Goal: Find specific page/section: Find specific page/section

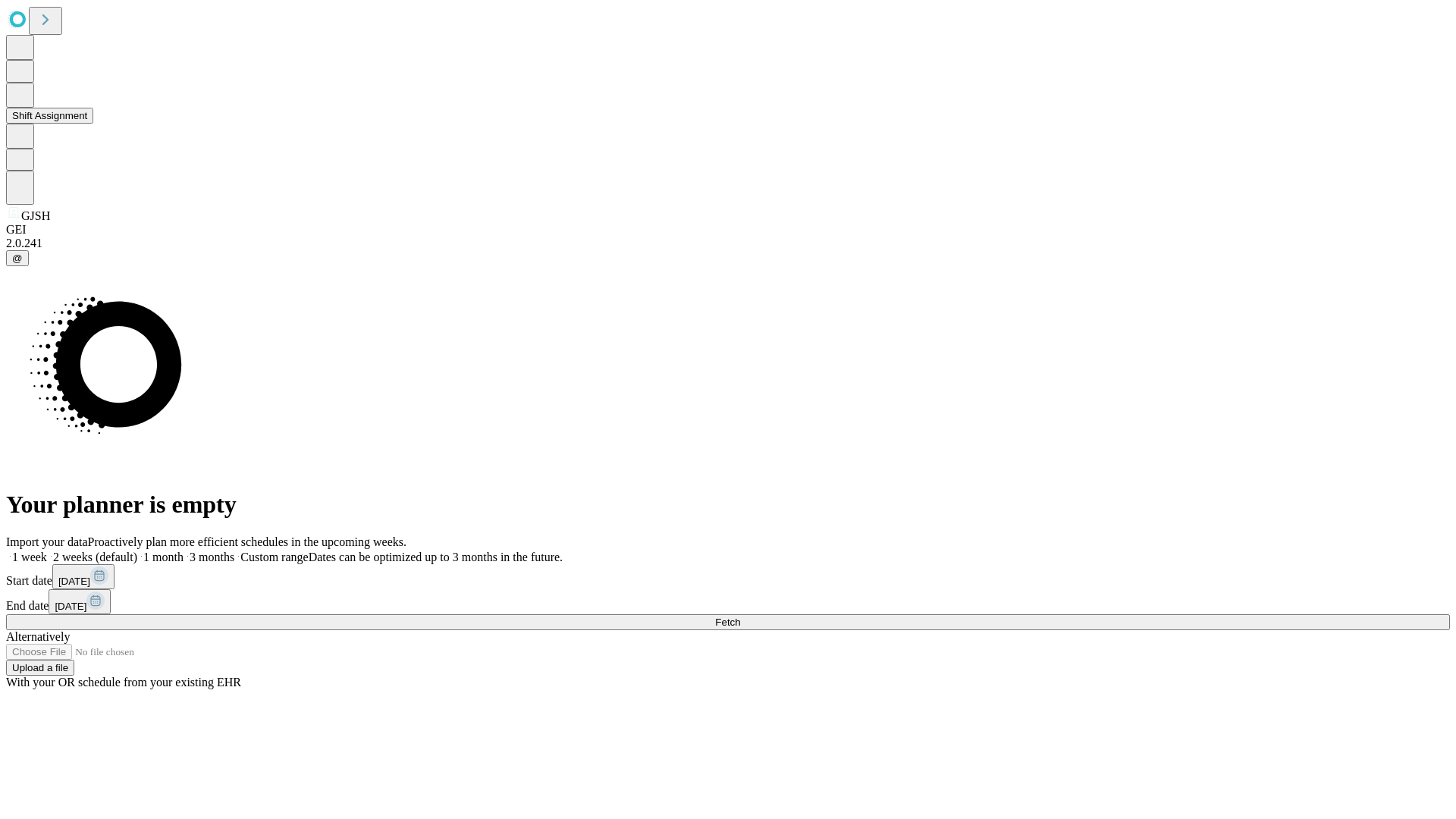
click at [94, 124] on button "Shift Assignment" at bounding box center [50, 115] width 88 height 16
